Goal: Task Accomplishment & Management: Use online tool/utility

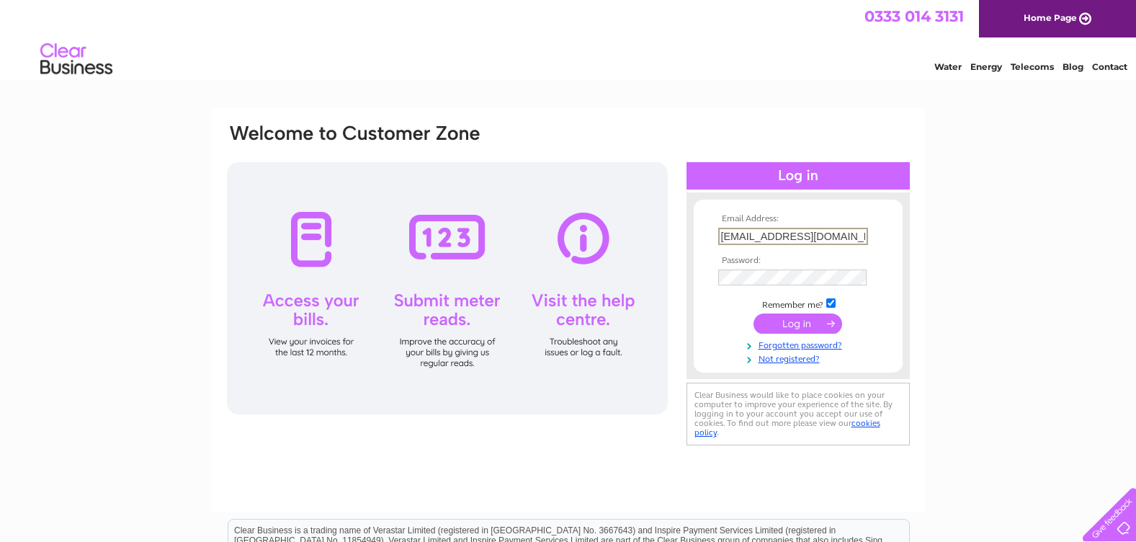
type input "accounts@blossombistro.com"
click at [807, 323] on input "submit" at bounding box center [797, 323] width 89 height 20
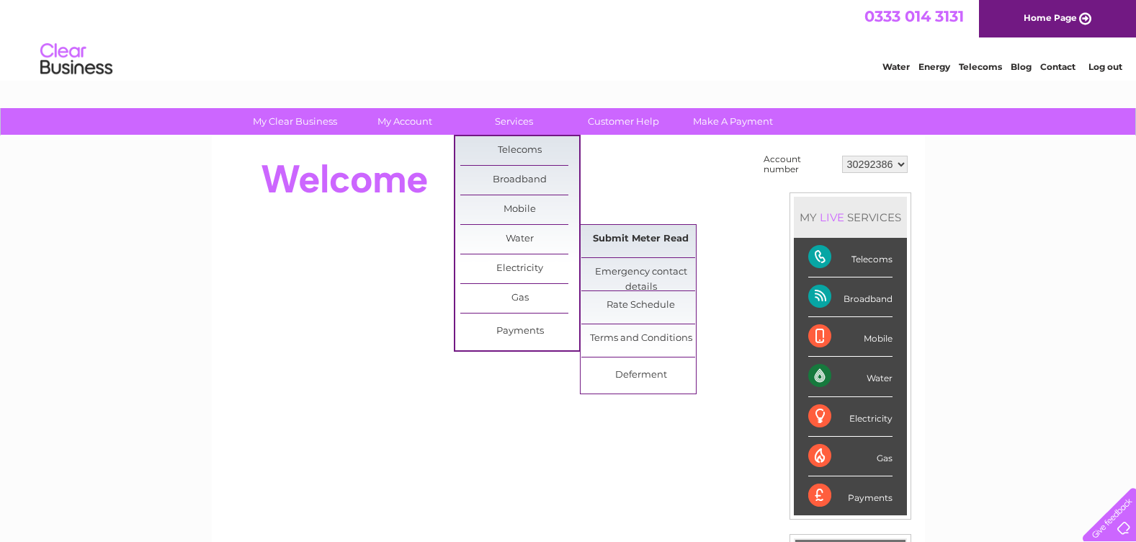
click at [652, 241] on link "Submit Meter Read" at bounding box center [640, 239] width 119 height 29
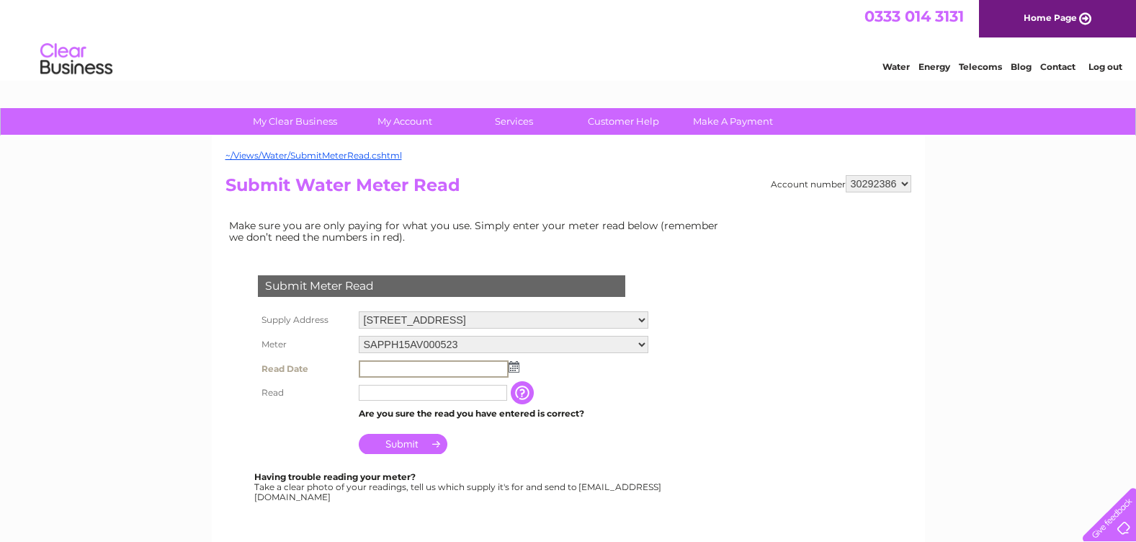
click at [425, 371] on input "text" at bounding box center [434, 368] width 150 height 17
click at [518, 364] on td at bounding box center [503, 368] width 297 height 24
click at [511, 364] on img at bounding box center [512, 366] width 11 height 12
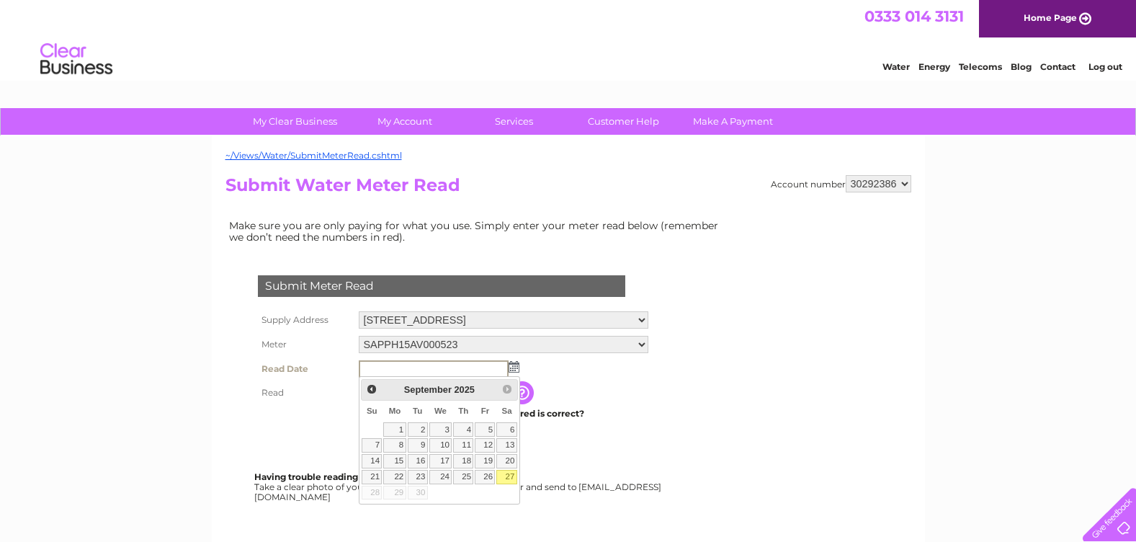
click at [508, 475] on link "27" at bounding box center [506, 476] width 20 height 14
type input "[DATE]"
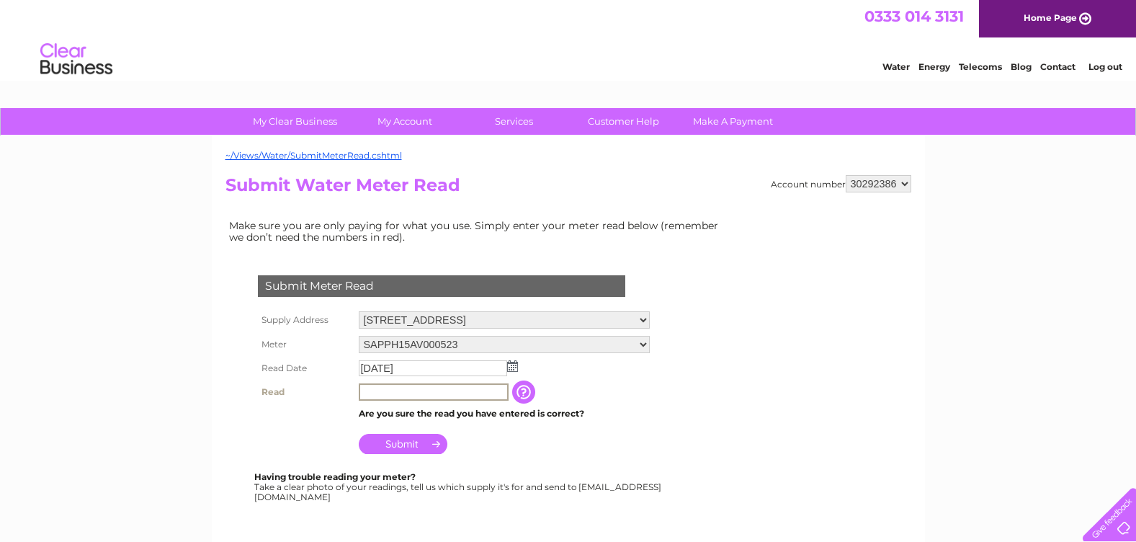
click at [427, 392] on input "text" at bounding box center [434, 391] width 150 height 17
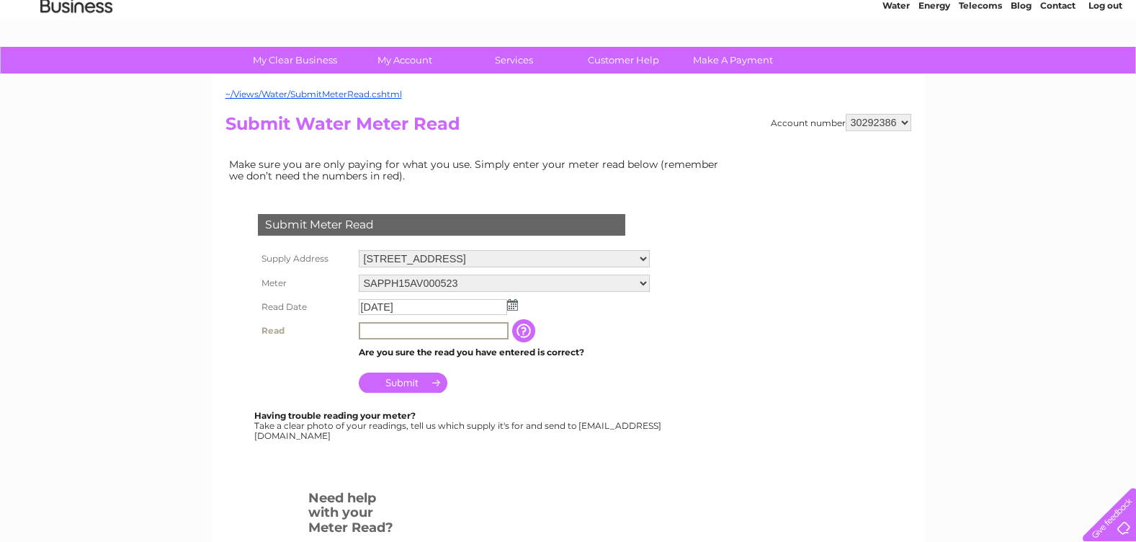
scroll to position [144, 0]
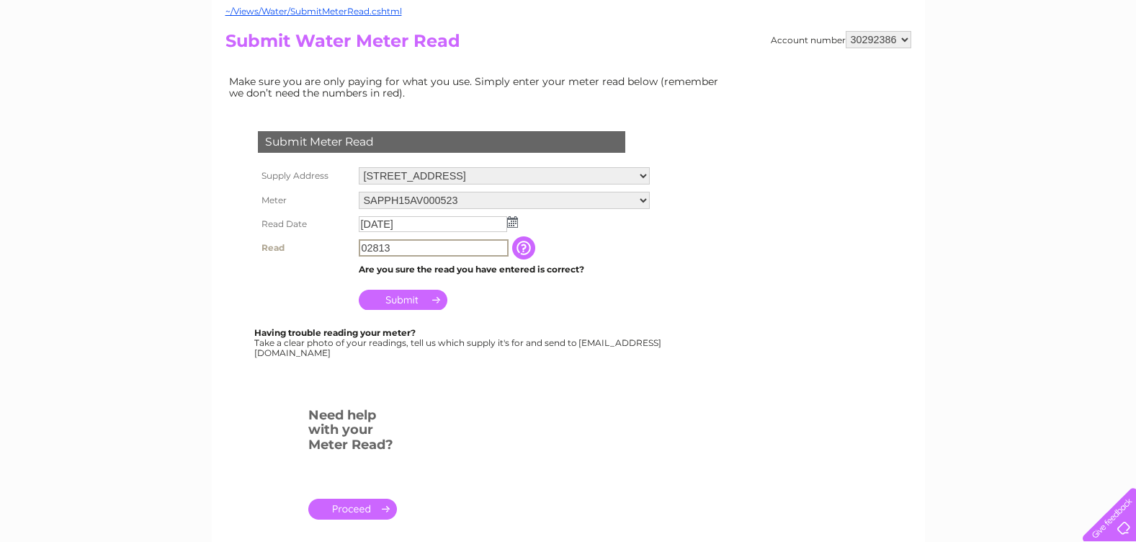
type input "02813"
click at [418, 302] on input "Submit" at bounding box center [403, 299] width 89 height 20
